Goal: Task Accomplishment & Management: Complete application form

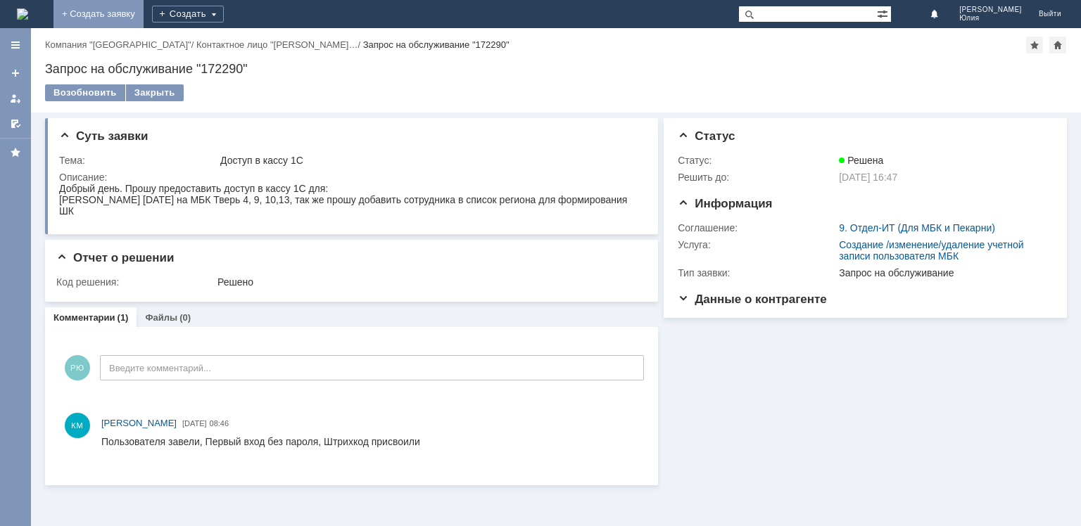
click at [144, 7] on link "+ Создать заявку" at bounding box center [98, 14] width 90 height 28
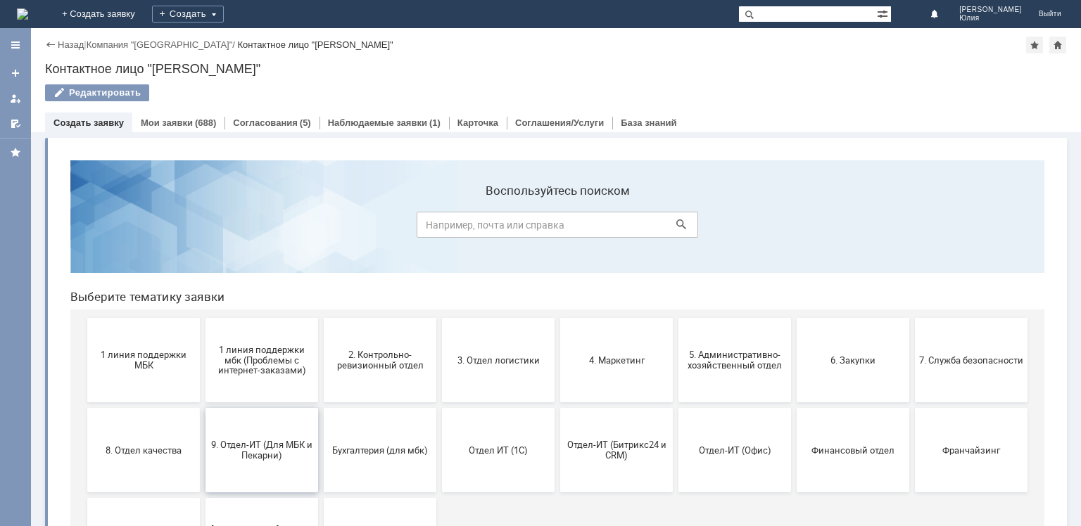
click at [251, 450] on span "9. Отдел-ИТ (Для МБК и Пекарни)" at bounding box center [262, 450] width 104 height 21
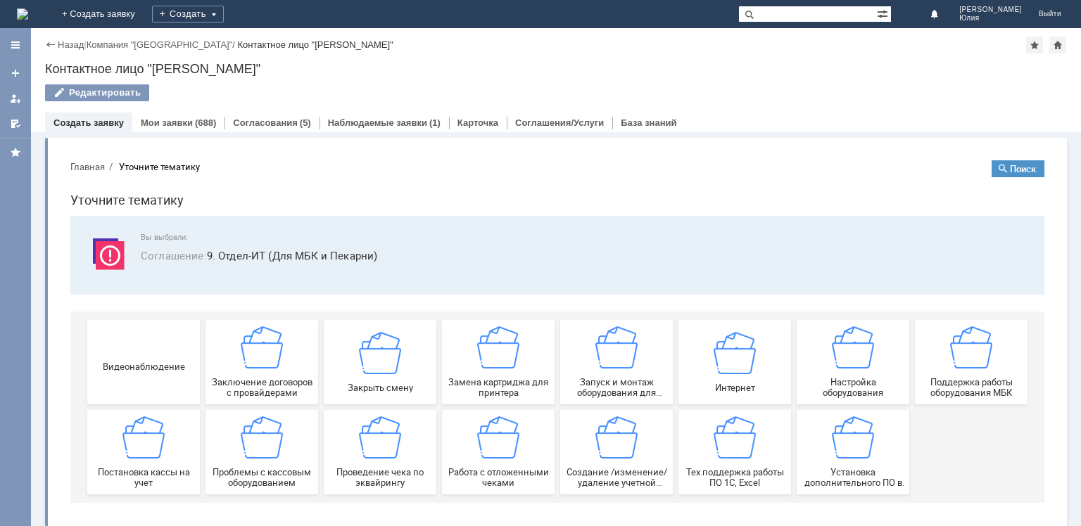
click at [588, 447] on div "Создание /изменение/удаление учетной записи пользователя МБК" at bounding box center [616, 453] width 104 height 72
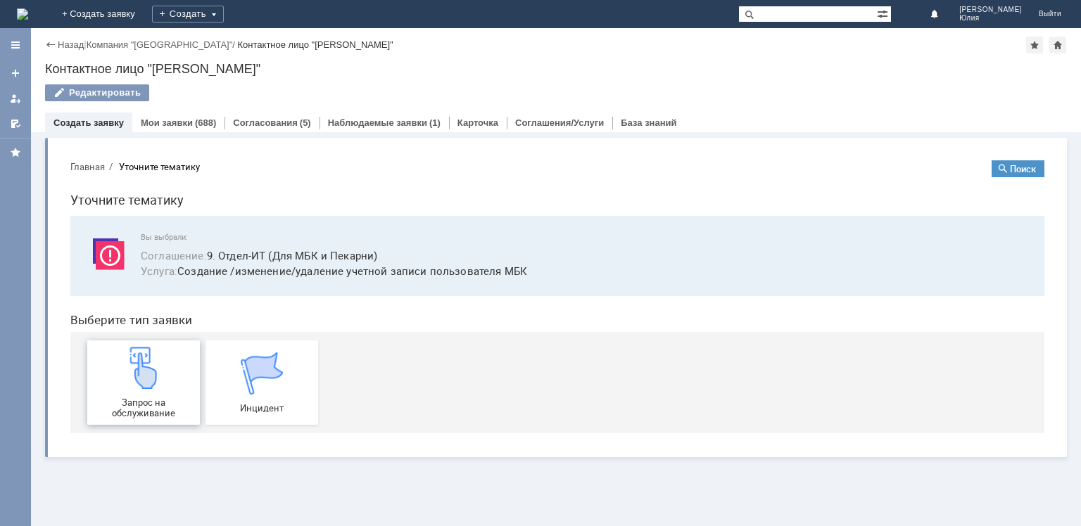
click at [154, 398] on span "Запрос на обслуживание" at bounding box center [143, 408] width 104 height 21
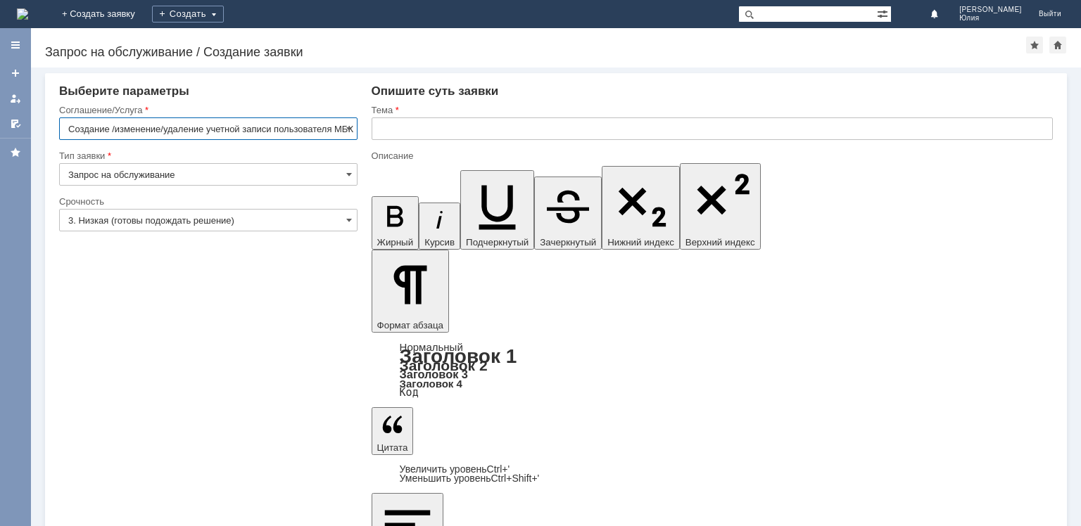
click at [433, 122] on input "text" at bounding box center [712, 129] width 681 height 23
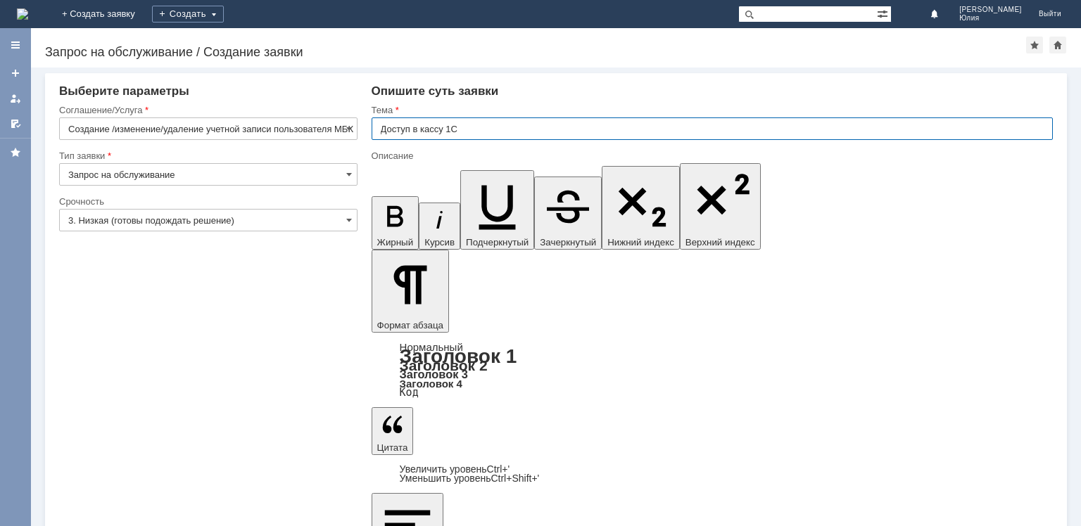
type input "Доступ в кассу 1С"
